Goal: Contribute content

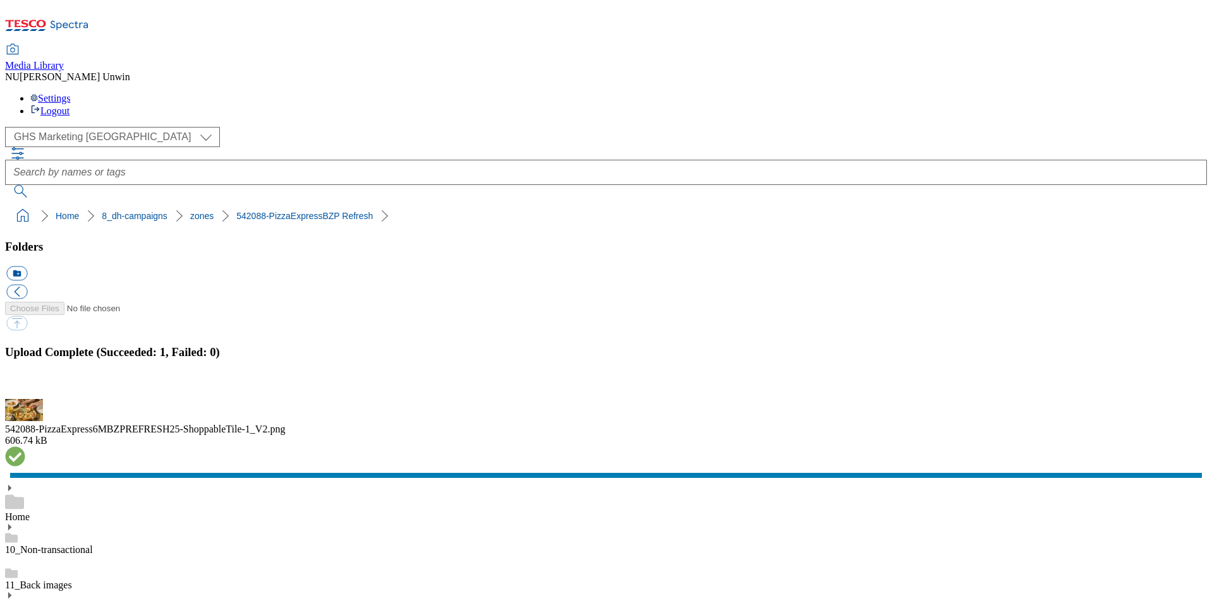
scroll to position [1248, 0]
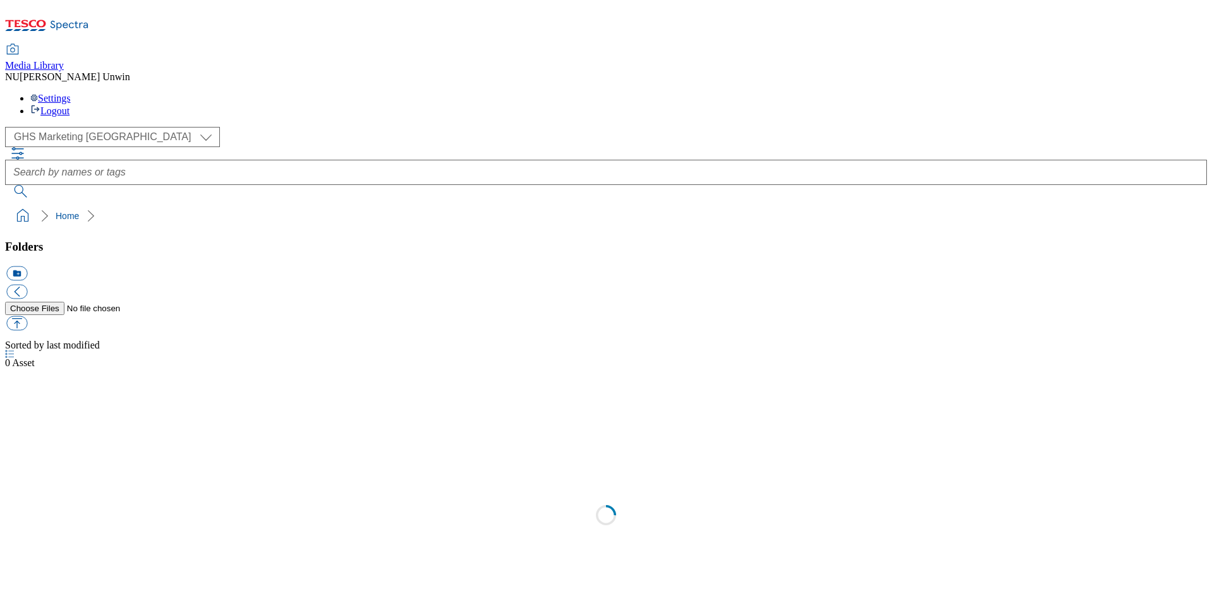
select select "flare-ghs-mktg"
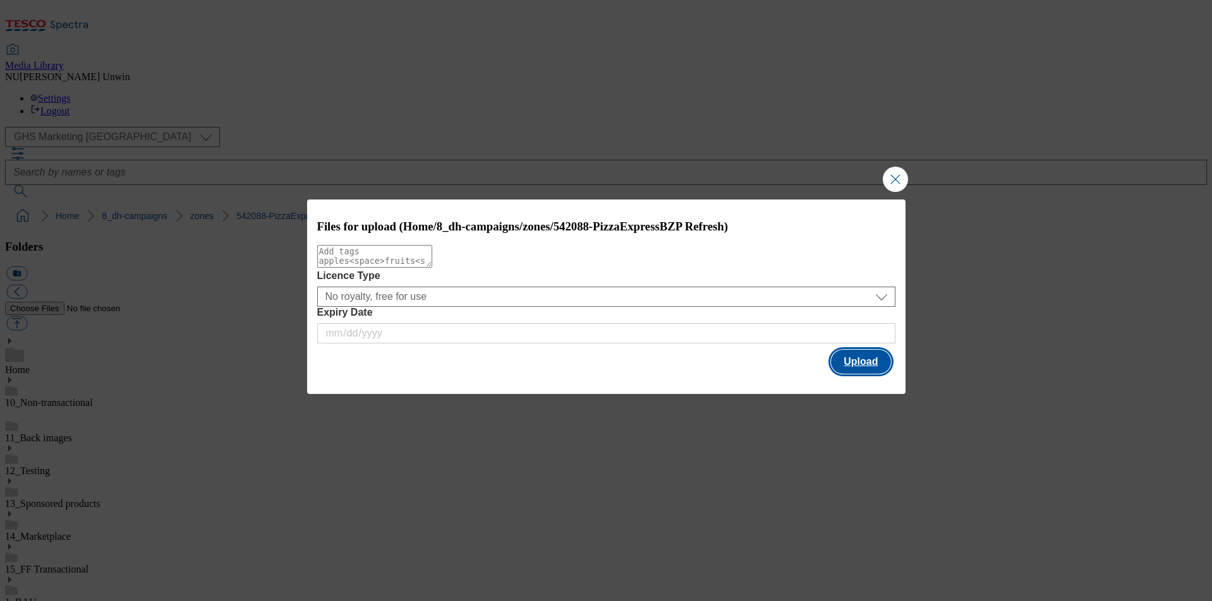
click at [852, 364] on button "Upload" at bounding box center [860, 362] width 59 height 24
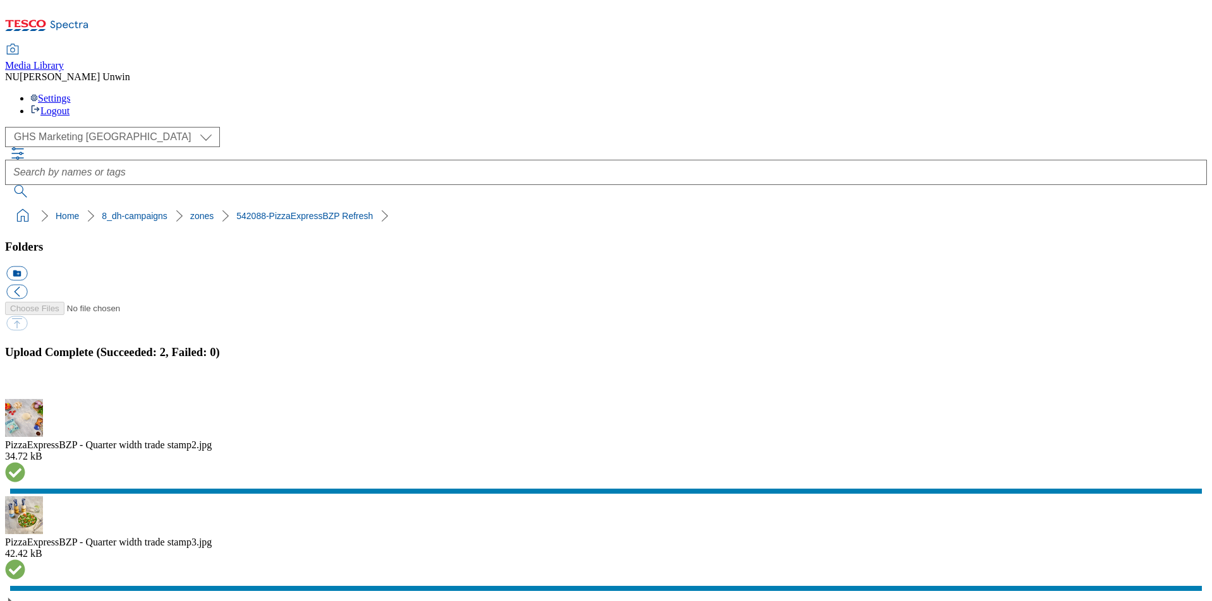
click at [25, 386] on button "button" at bounding box center [15, 392] width 19 height 12
